Goal: Information Seeking & Learning: Learn about a topic

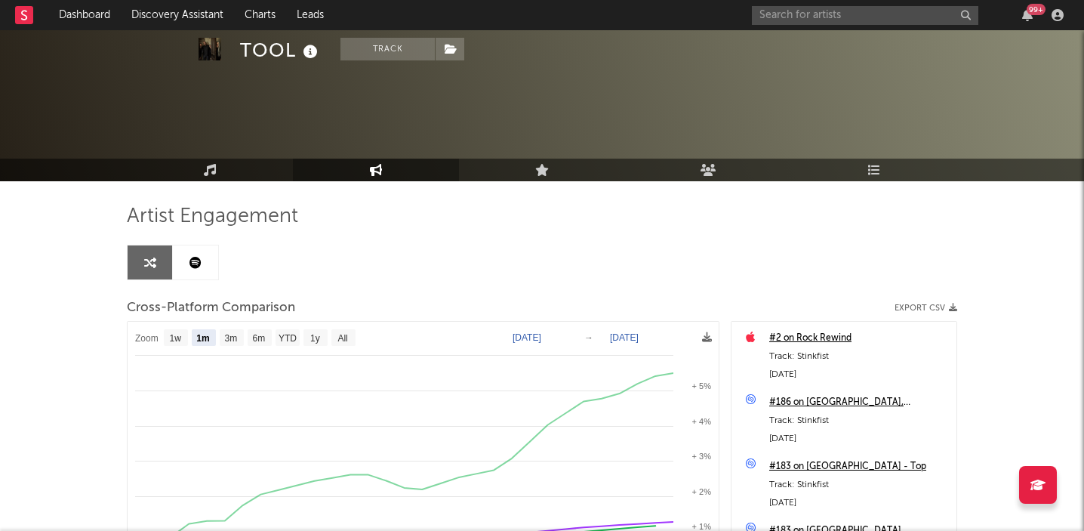
select select "1m"
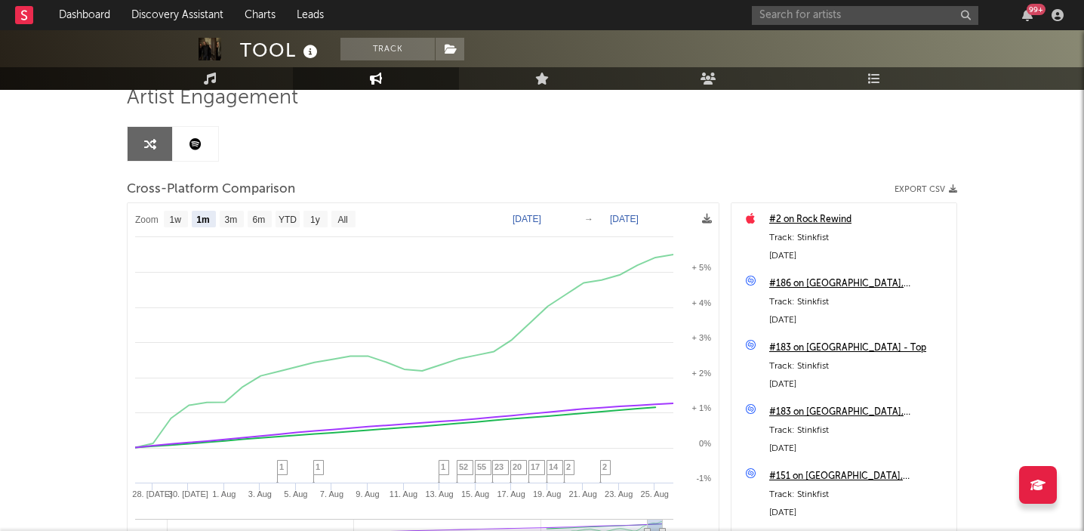
scroll to position [119, 0]
click at [785, 15] on input "text" at bounding box center [865, 15] width 227 height 19
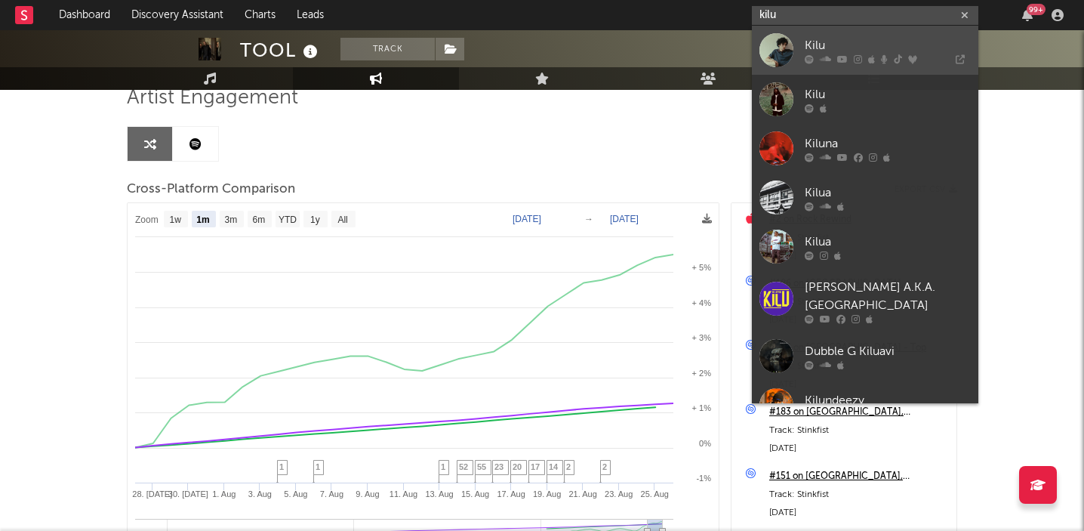
type input "kilu"
click at [815, 42] on div "Kilu" at bounding box center [888, 45] width 166 height 18
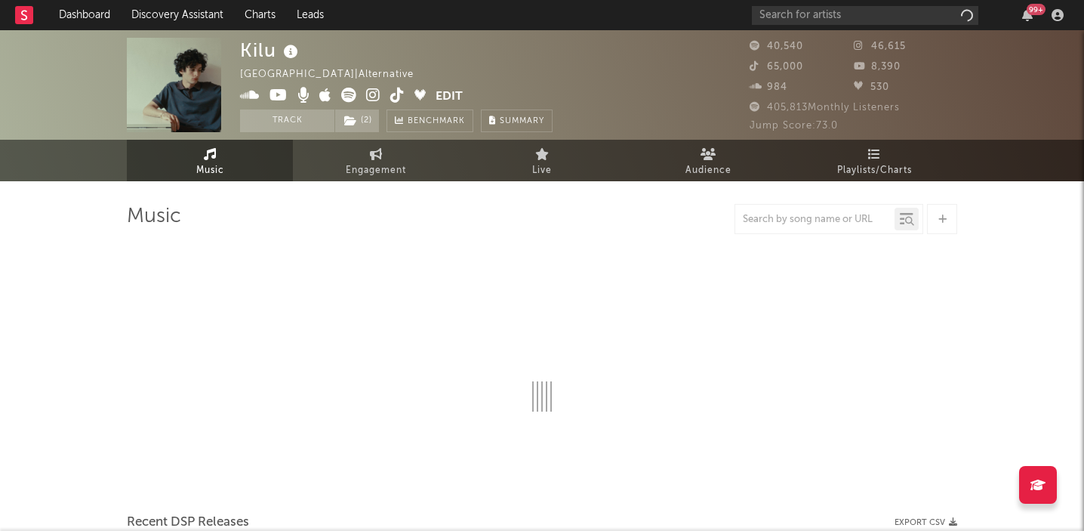
select select "6m"
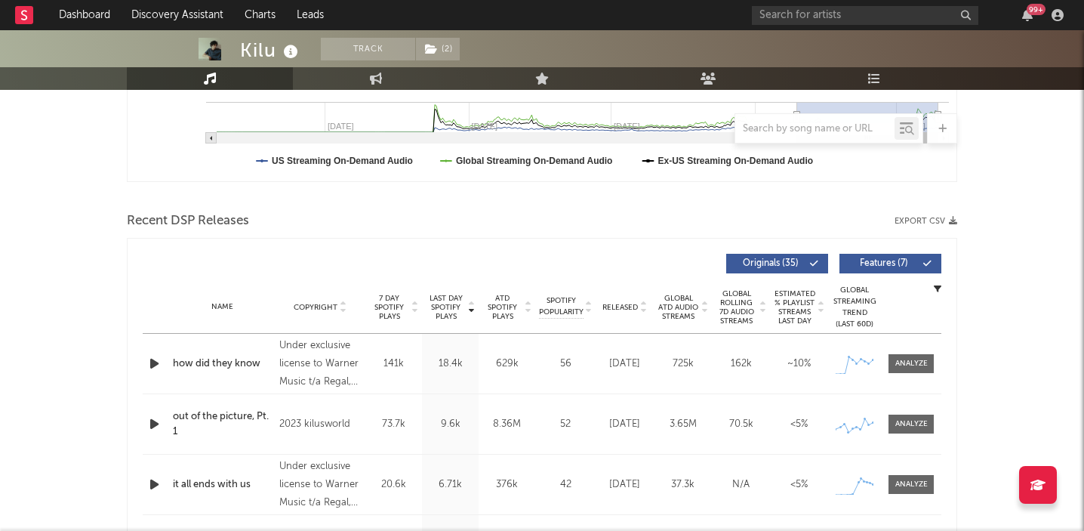
scroll to position [421, 0]
click at [918, 359] on div at bounding box center [912, 362] width 32 height 11
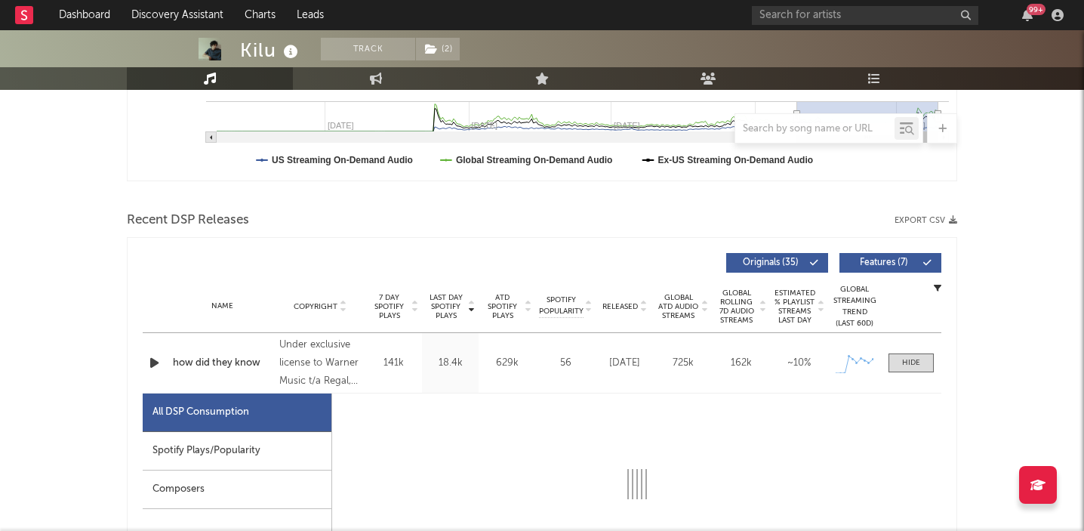
select select "1w"
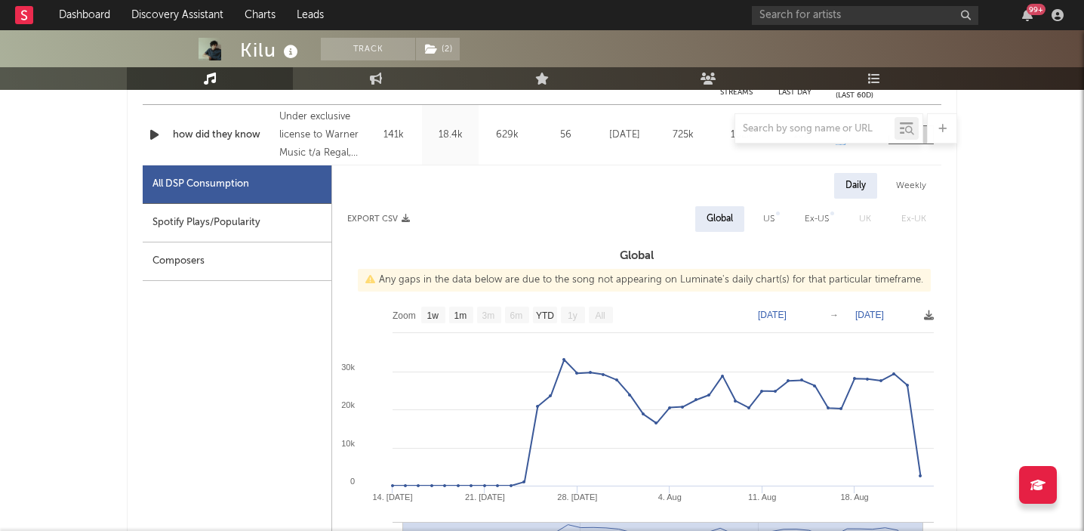
scroll to position [680, 0]
